Goal: Browse casually: Explore the website without a specific task or goal

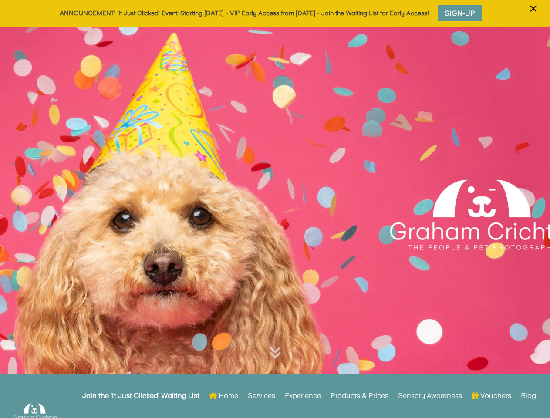
click at [275, 209] on div at bounding box center [275, 215] width 550 height 376
click at [533, 14] on span "×" at bounding box center [533, 8] width 8 height 17
click at [275, 222] on div at bounding box center [275, 215] width 550 height 376
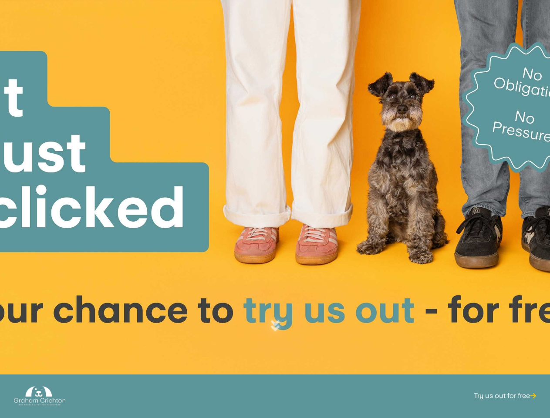
click at [275, 209] on div at bounding box center [275, 188] width 550 height 376
